Goal: Browse casually

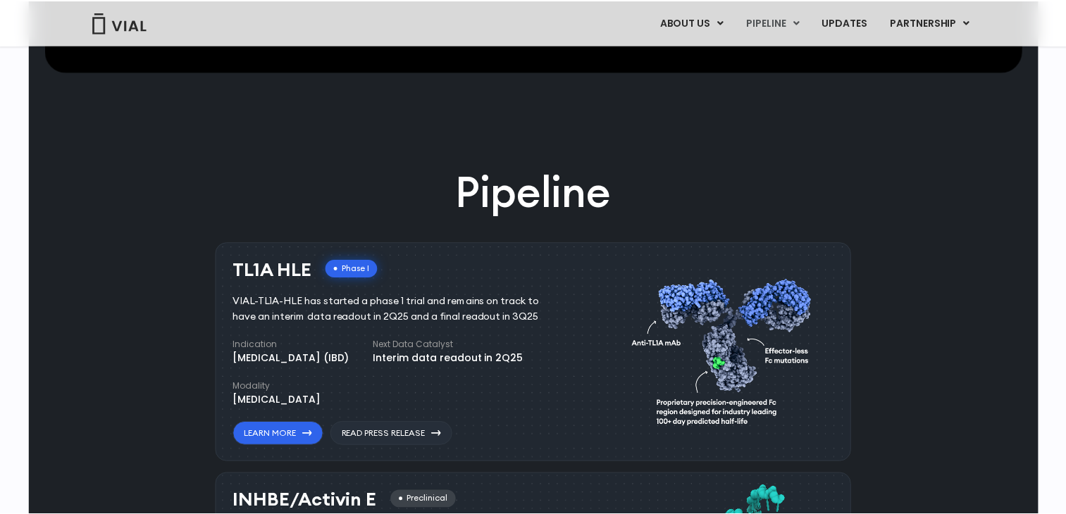
scroll to position [775, 0]
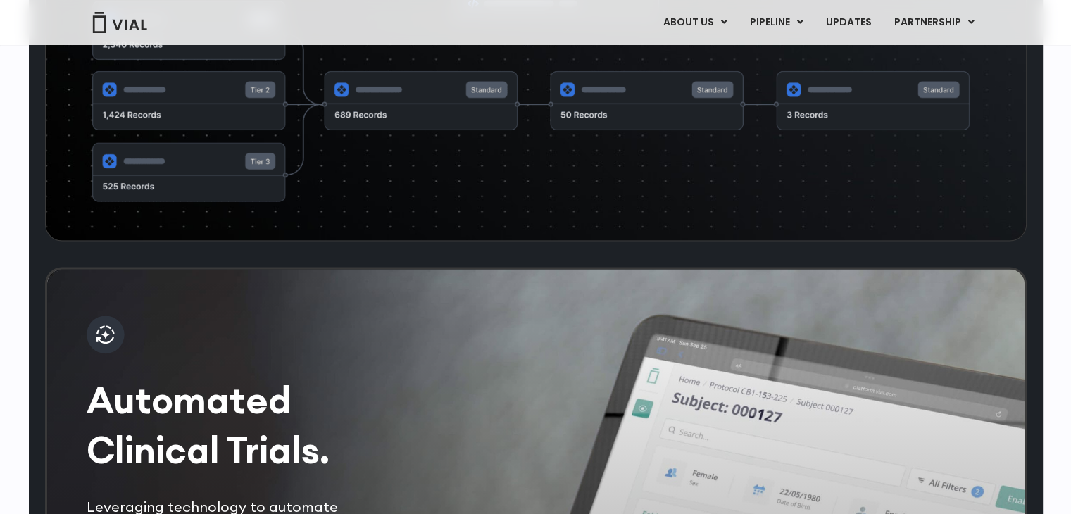
scroll to position [2747, 0]
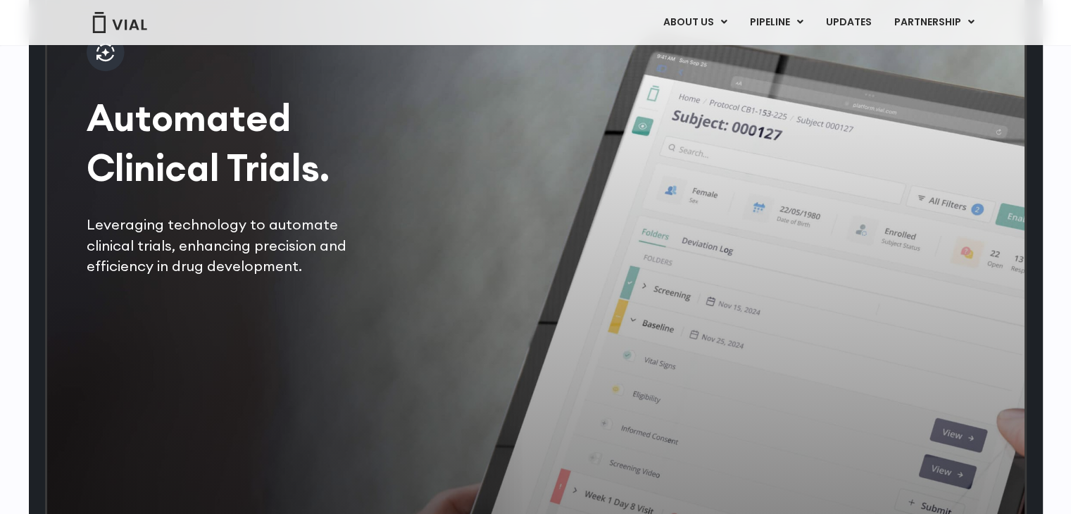
click at [481, 225] on div "Automated Clinical Trials. Leveraging technology to automate clinical trials, e…" at bounding box center [536, 277] width 982 height 585
click at [288, 193] on h2 "Automated Clinical Trials." at bounding box center [234, 143] width 294 height 100
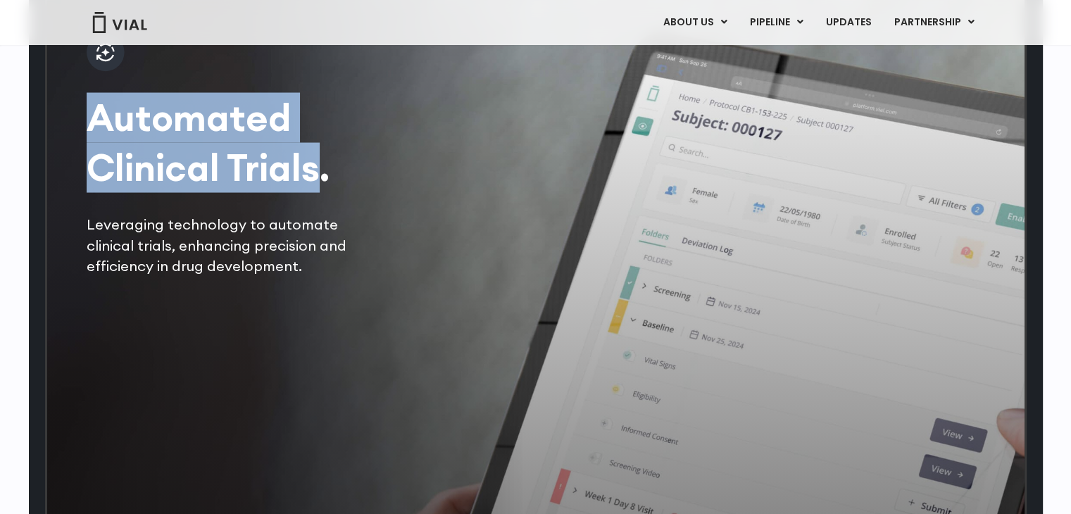
drag, startPoint x: 87, startPoint y: 140, endPoint x: 314, endPoint y: 233, distance: 245.1
click at [314, 233] on div "Automated Clinical Trials. Leveraging technology to automate clinical trials, e…" at bounding box center [234, 155] width 294 height 242
copy h2 "Automated Clinical Trials"
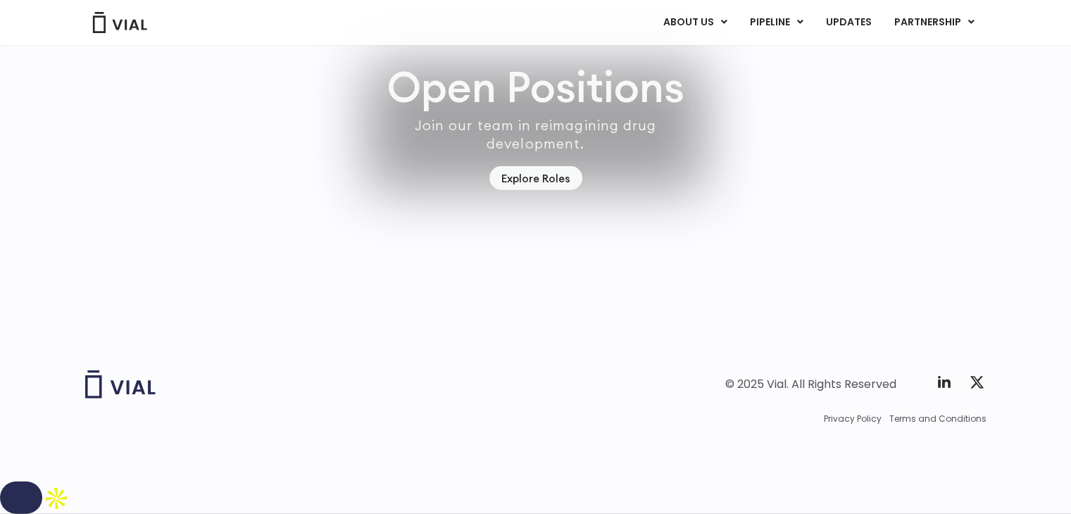
scroll to position [4017, 0]
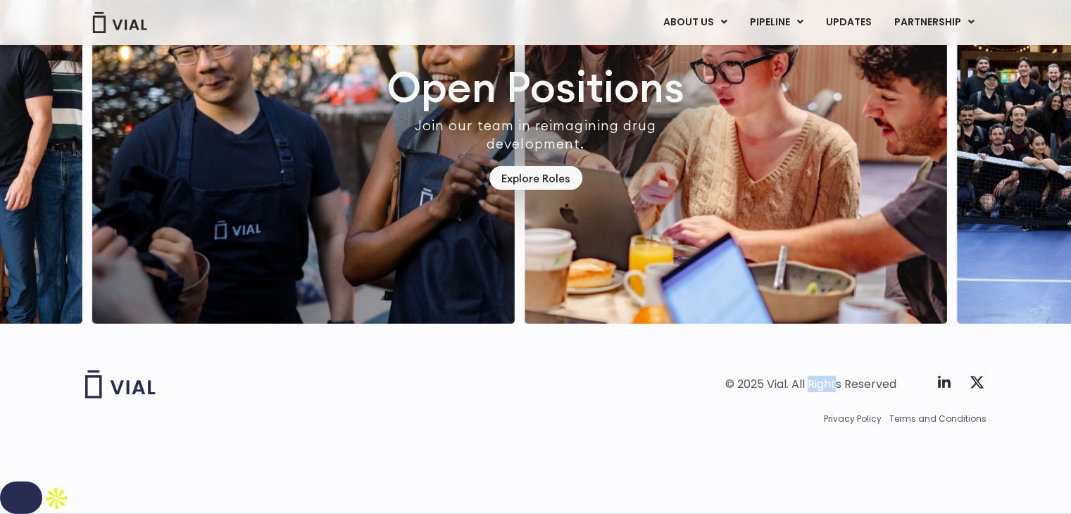
drag, startPoint x: 766, startPoint y: 416, endPoint x: 787, endPoint y: 425, distance: 23.7
click at [787, 399] on div "© 2025 Vial. All Rights Reserved Twitter X Logo" at bounding box center [763, 384] width 447 height 28
copy div "Vial."
